Goal: Entertainment & Leisure: Consume media (video, audio)

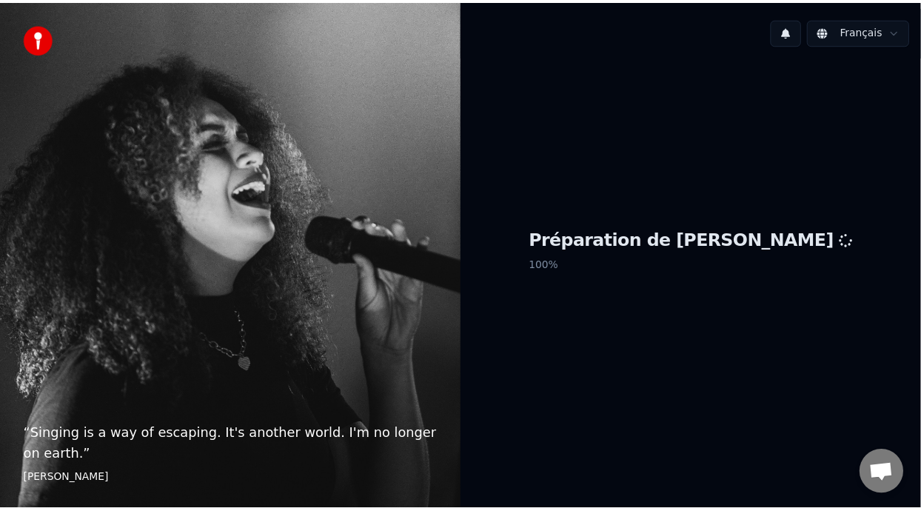
scroll to position [4, 0]
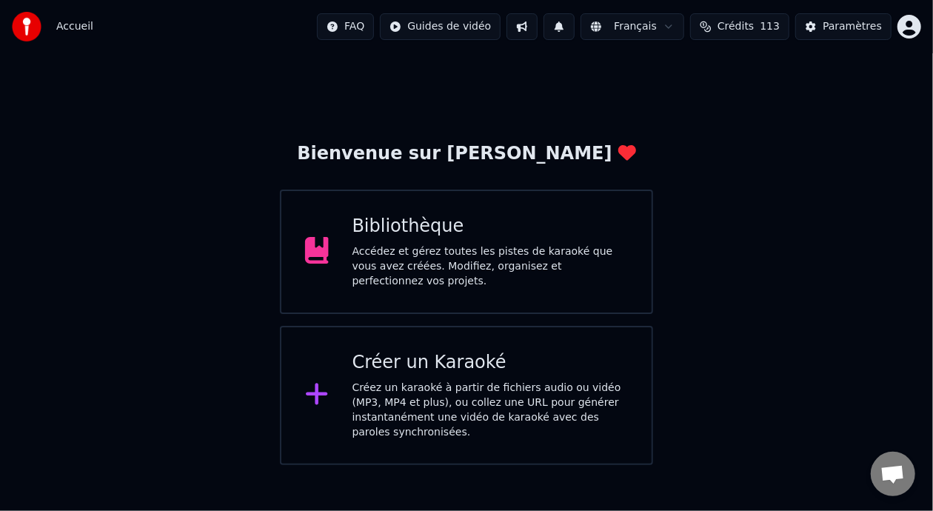
click at [505, 249] on div "Accédez et gérez toutes les pistes de karaoké que vous avez créées. Modifiez, o…" at bounding box center [491, 266] width 276 height 44
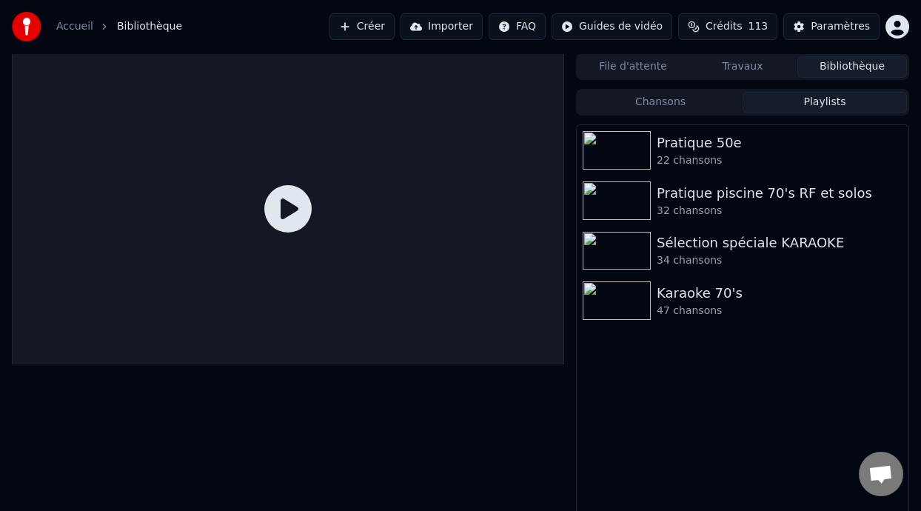
click at [828, 96] on button "Playlists" at bounding box center [825, 102] width 164 height 21
click at [698, 295] on div "Karaoke 70's" at bounding box center [772, 293] width 231 height 21
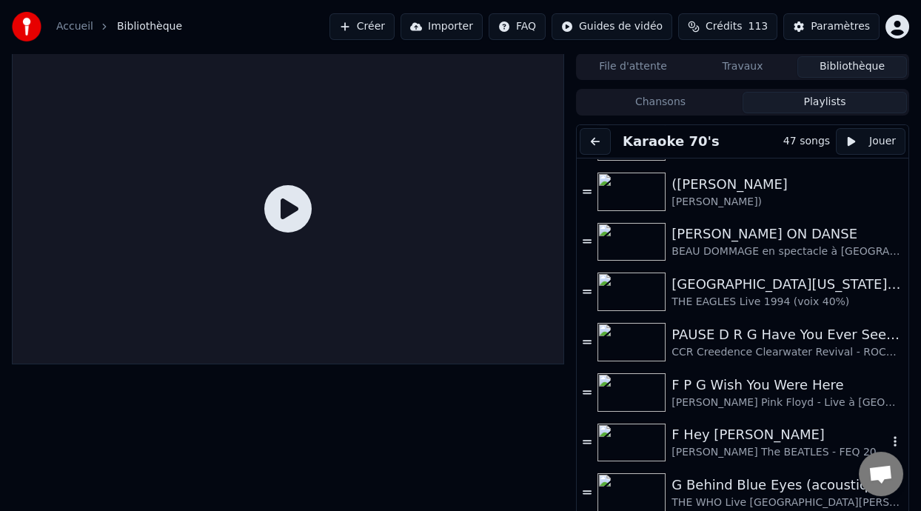
scroll to position [518, 0]
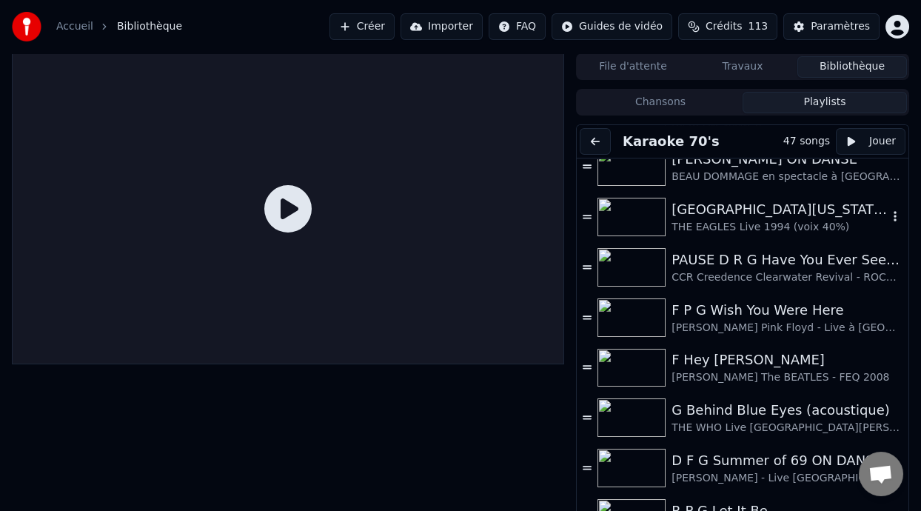
click at [758, 213] on div "[GEOGRAPHIC_DATA][US_STATE] (-2 clé Am)" at bounding box center [780, 209] width 216 height 21
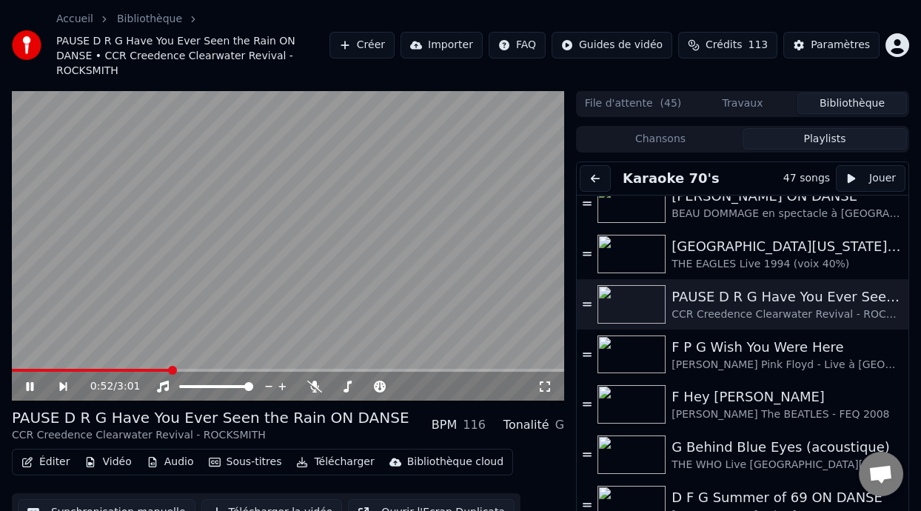
click at [170, 366] on span at bounding box center [172, 370] width 9 height 9
click at [730, 287] on div "PAUSE D R G Have You Ever Seen the Rain ON DANSE" at bounding box center [780, 297] width 216 height 21
click at [741, 236] on div "[GEOGRAPHIC_DATA][US_STATE] (-2 clé Am)" at bounding box center [780, 246] width 216 height 21
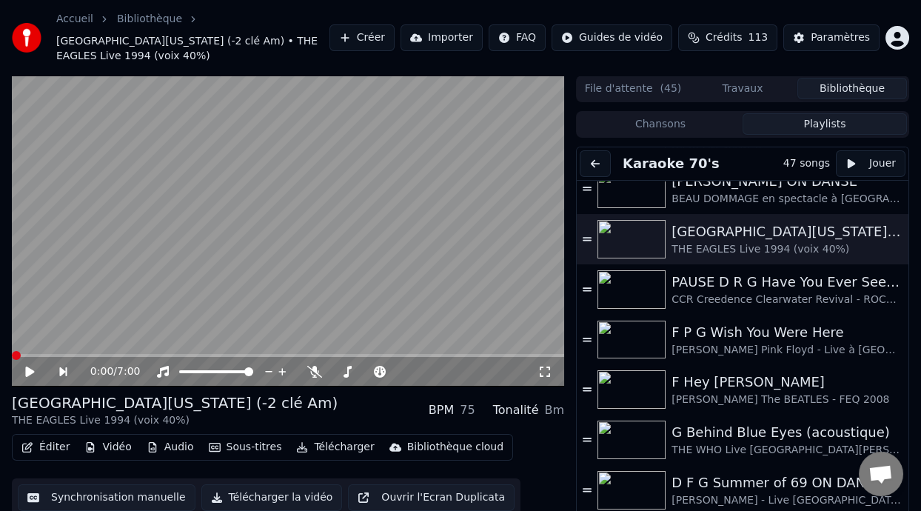
click at [116, 348] on video at bounding box center [288, 231] width 553 height 311
click at [107, 355] on span at bounding box center [288, 355] width 553 height 3
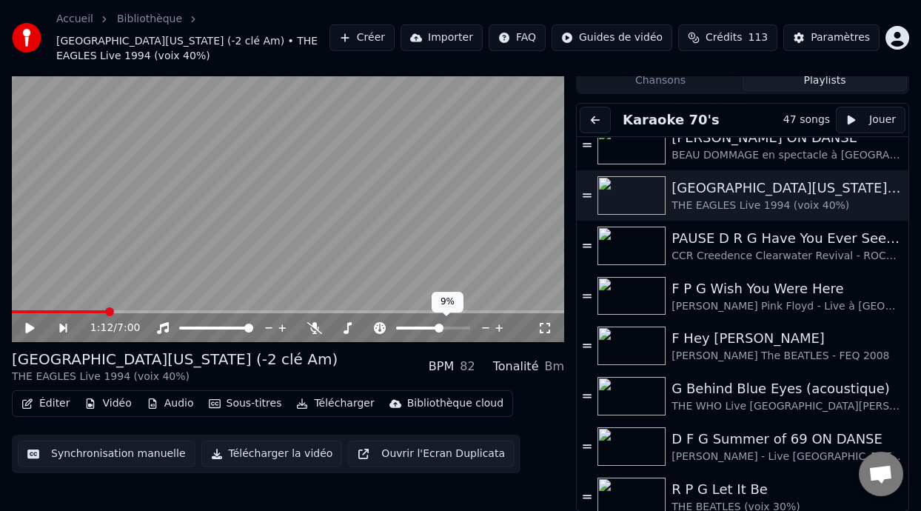
click at [440, 325] on span at bounding box center [439, 328] width 9 height 9
click at [381, 324] on icon at bounding box center [380, 328] width 12 height 12
click at [347, 325] on icon at bounding box center [348, 328] width 8 height 12
click at [398, 326] on span at bounding box center [400, 328] width 9 height 9
click at [389, 325] on span at bounding box center [389, 328] width 9 height 9
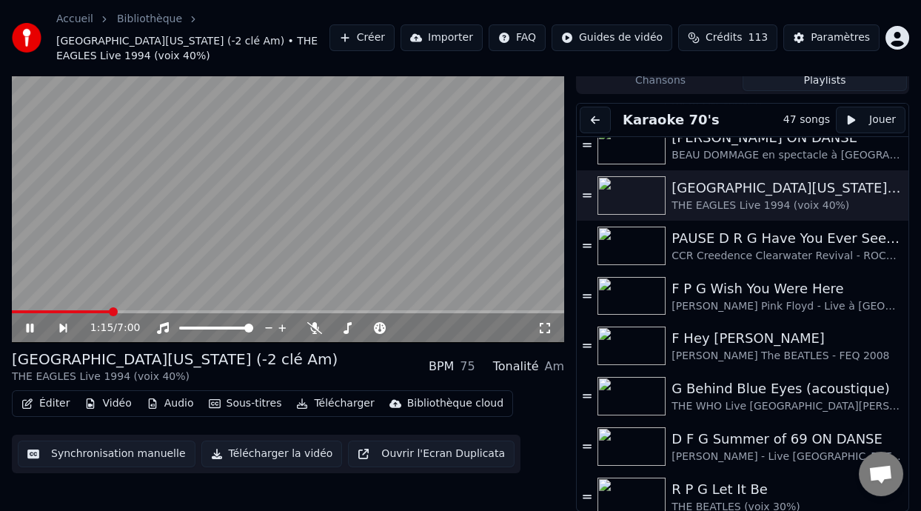
click at [309, 350] on div "[GEOGRAPHIC_DATA][US_STATE] (-2 clé Am) THE EAGLES Live 1994 (voix 40%) BPM 75 …" at bounding box center [288, 367] width 553 height 36
